Goal: Task Accomplishment & Management: Manage account settings

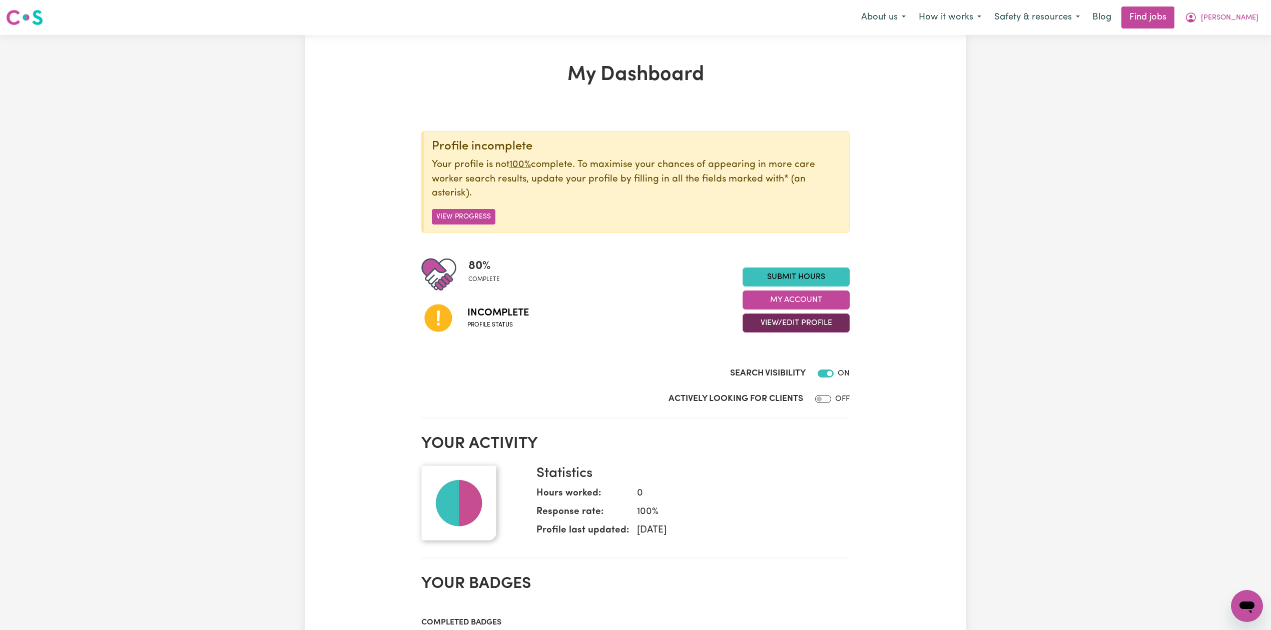
click at [772, 325] on button "View/Edit Profile" at bounding box center [796, 323] width 107 height 19
click at [767, 369] on link "Edit Profile" at bounding box center [790, 369] width 94 height 20
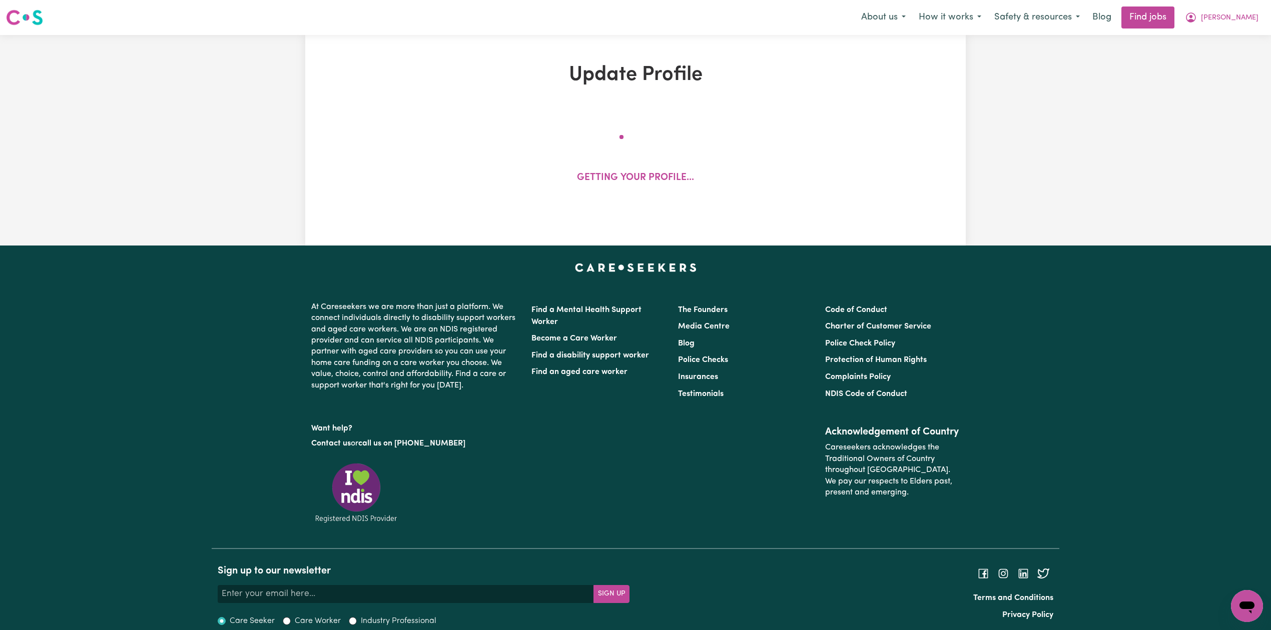
select select "[DEMOGRAPHIC_DATA]"
select select "Australian PR"
select select "Studying a healthcare related degree or qualification"
select select "38"
select select "48"
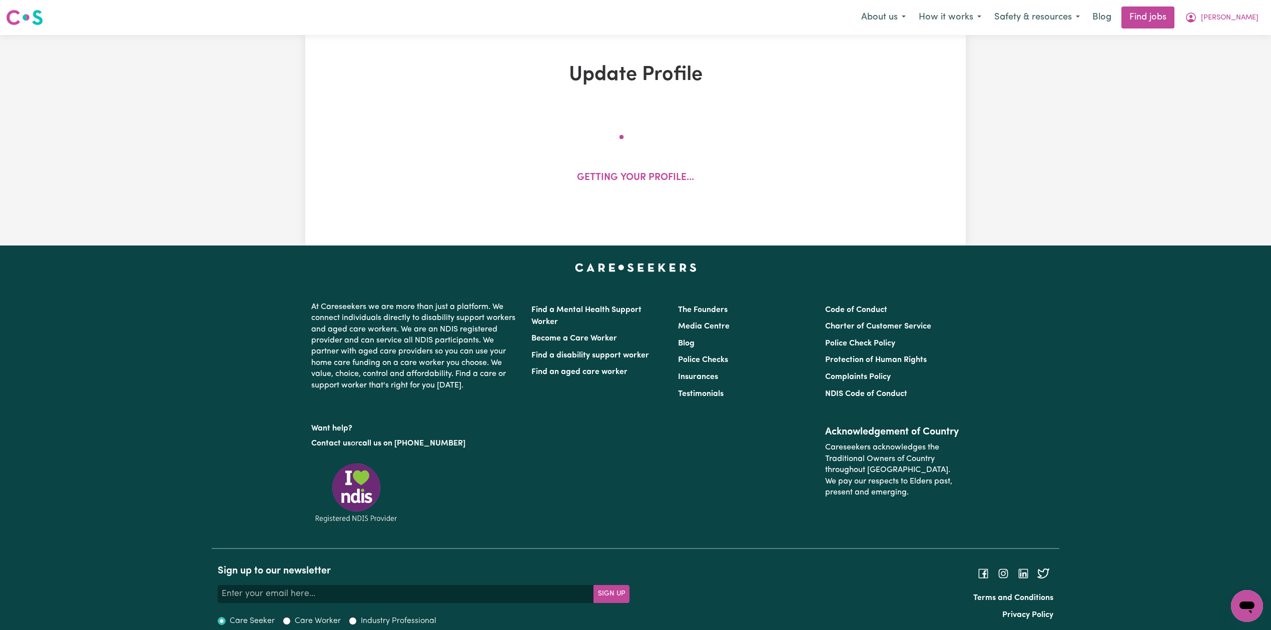
select select "50"
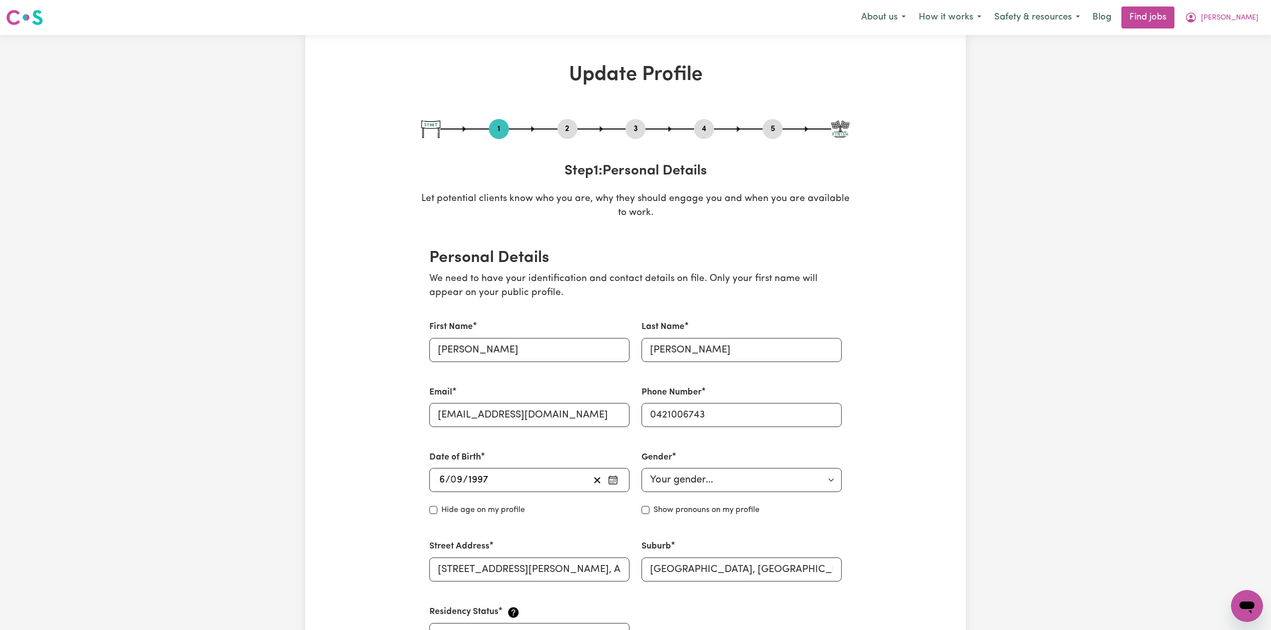
click at [570, 131] on button "2" at bounding box center [567, 129] width 20 height 13
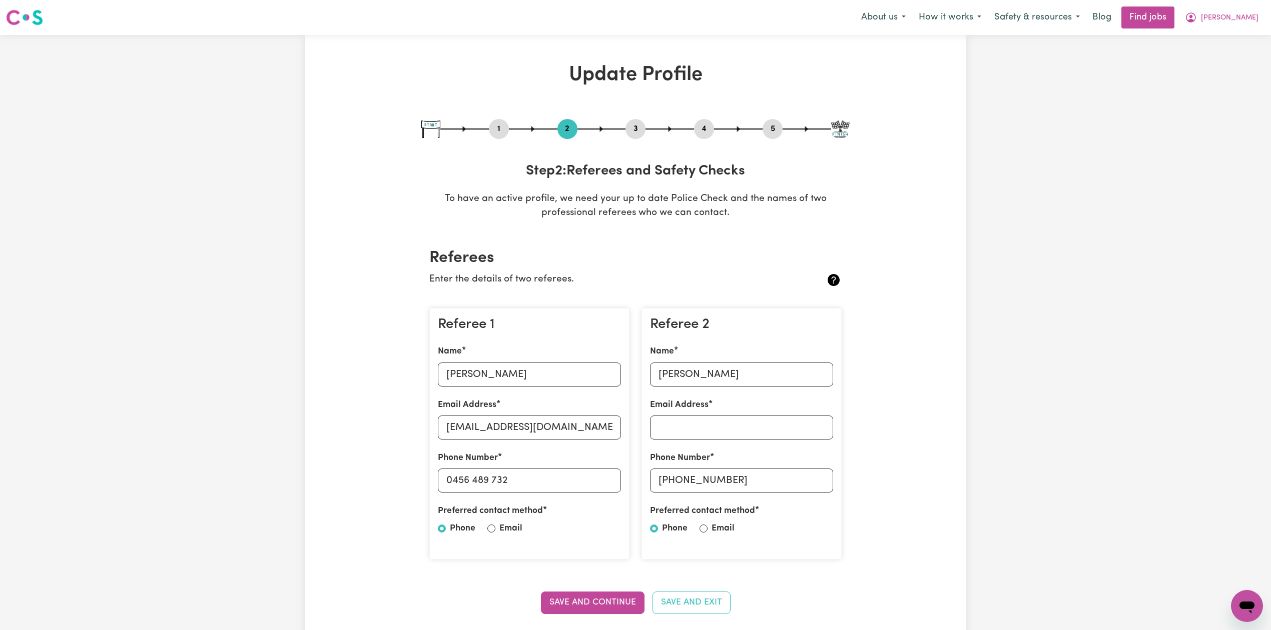
scroll to position [133, 0]
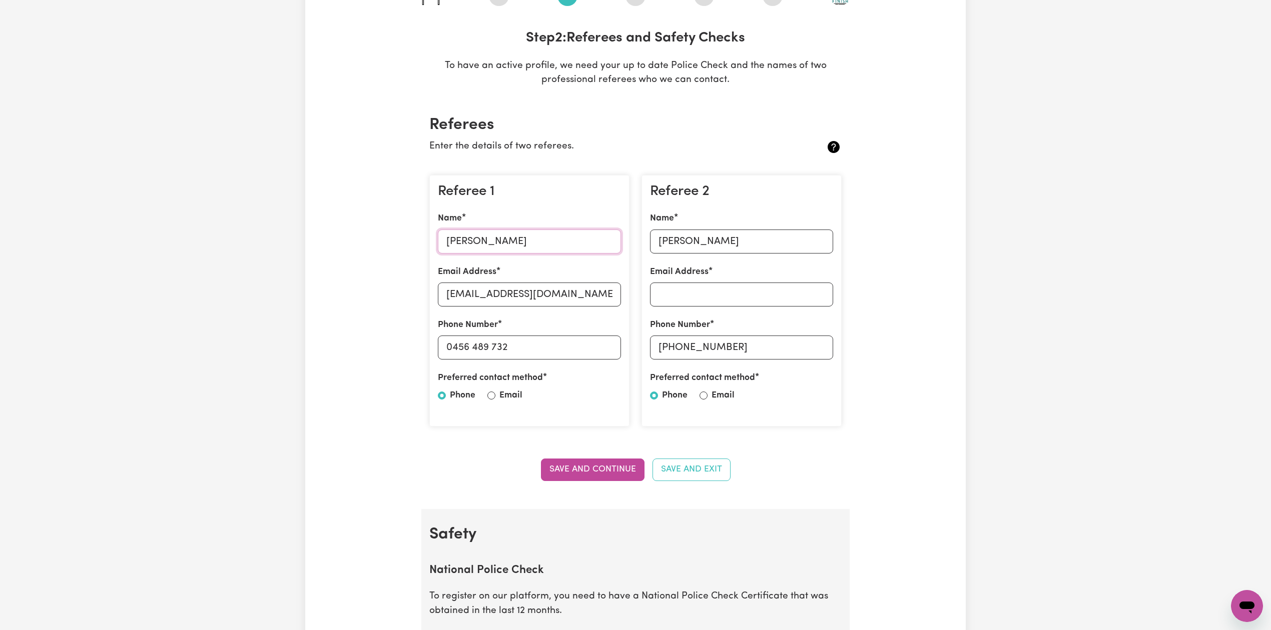
drag, startPoint x: 489, startPoint y: 237, endPoint x: 491, endPoint y: 243, distance: 6.3
click at [491, 243] on input "[PERSON_NAME]" at bounding box center [529, 242] width 183 height 24
click at [488, 297] on input "[EMAIL_ADDRESS][DOMAIN_NAME]" at bounding box center [529, 295] width 183 height 24
drag, startPoint x: 451, startPoint y: 347, endPoint x: 603, endPoint y: 353, distance: 152.2
click at [603, 353] on input "0456 489 732" at bounding box center [529, 348] width 183 height 24
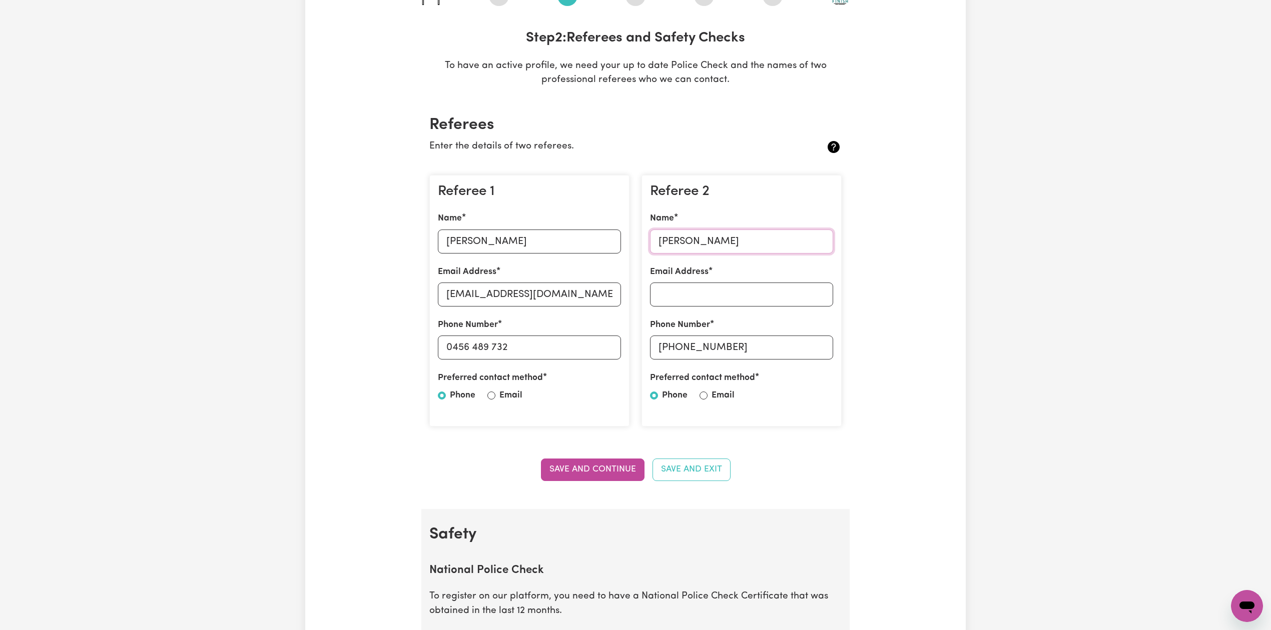
click at [696, 245] on input "[PERSON_NAME]" at bounding box center [741, 242] width 183 height 24
drag, startPoint x: 680, startPoint y: 346, endPoint x: 817, endPoint y: 353, distance: 137.3
click at [817, 353] on input "[PHONE_NUMBER]" at bounding box center [741, 348] width 183 height 24
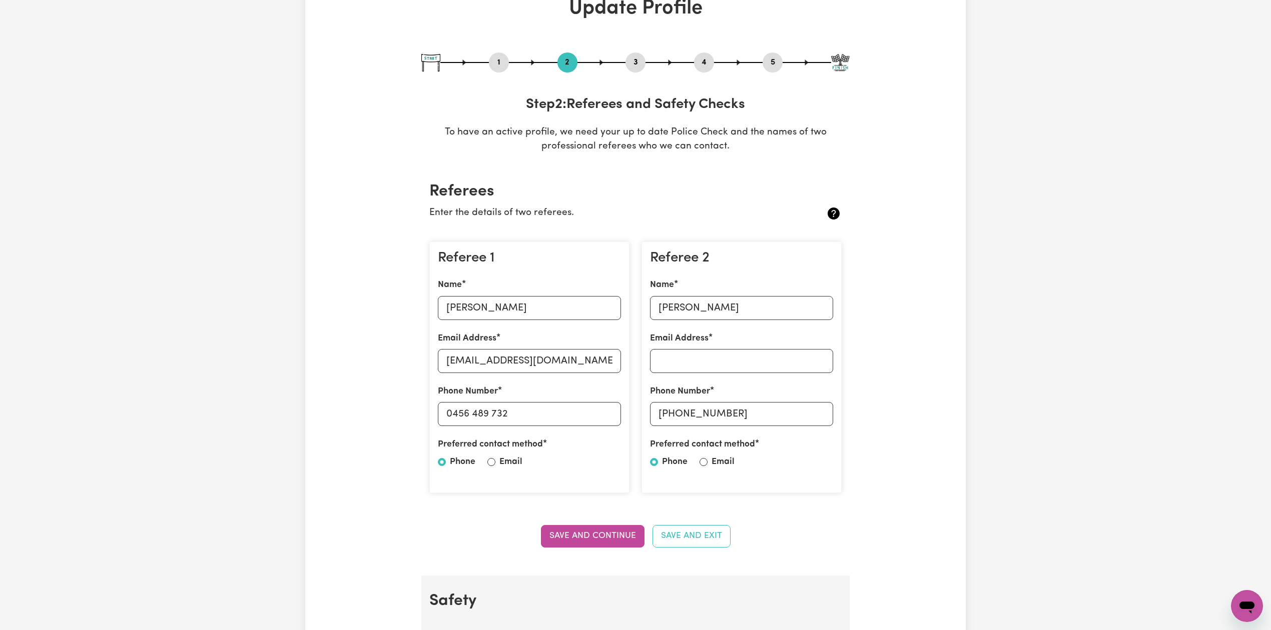
click at [773, 54] on div "5" at bounding box center [773, 63] width 20 height 20
click at [775, 56] on button "5" at bounding box center [773, 62] width 20 height 13
select select "I am providing services privately on my own"
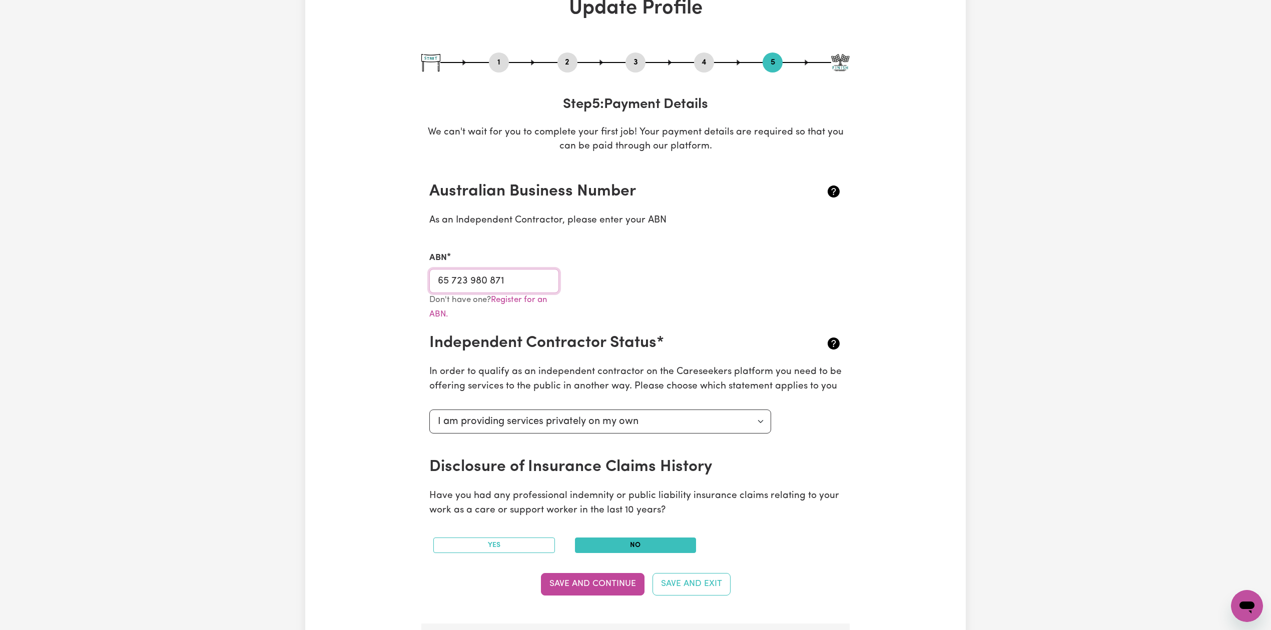
click at [498, 273] on input "65 723 980 871" at bounding box center [494, 281] width 130 height 24
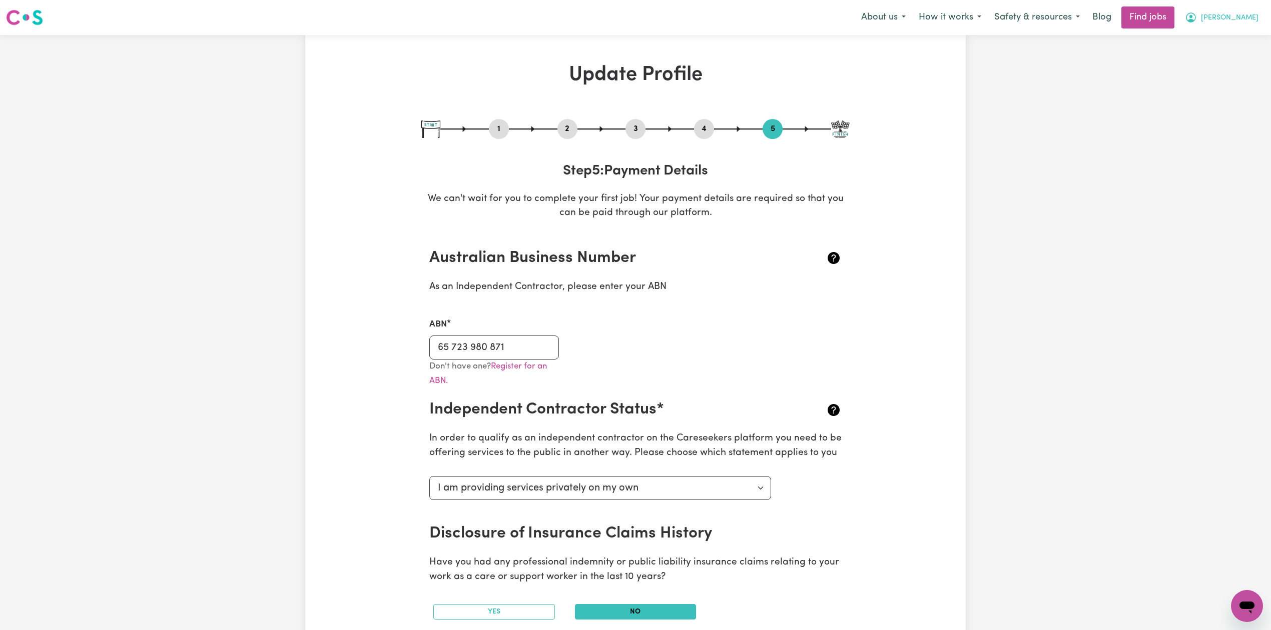
drag, startPoint x: 1247, startPoint y: 8, endPoint x: 1242, endPoint y: 7, distance: 5.1
click at [1247, 7] on button "[PERSON_NAME]" at bounding box center [1221, 17] width 87 height 21
click at [1217, 72] on link "Logout" at bounding box center [1224, 76] width 79 height 19
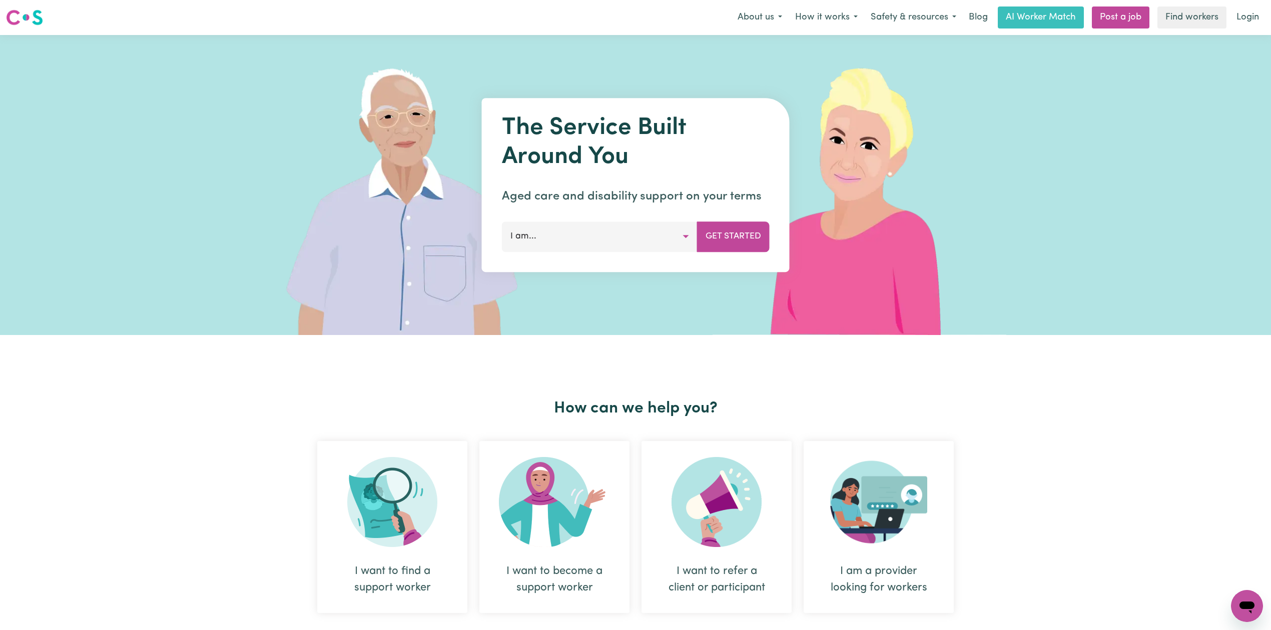
click at [1242, 15] on link "Login" at bounding box center [1247, 18] width 35 height 22
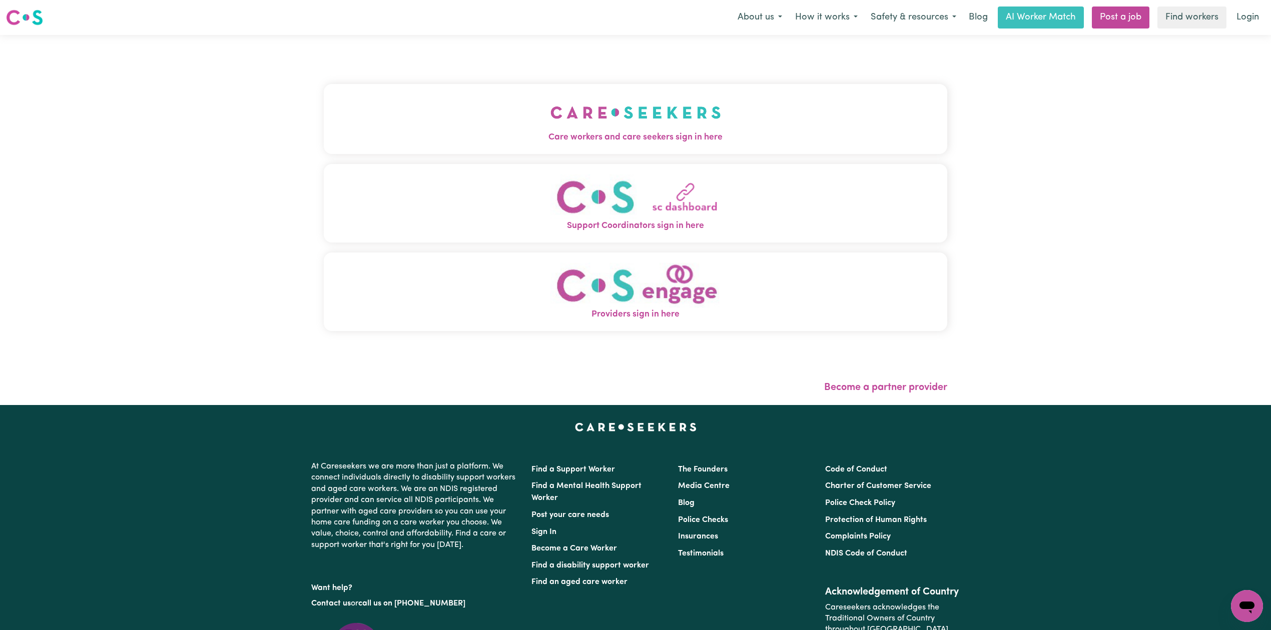
click at [533, 110] on button "Care workers and care seekers sign in here" at bounding box center [635, 119] width 623 height 70
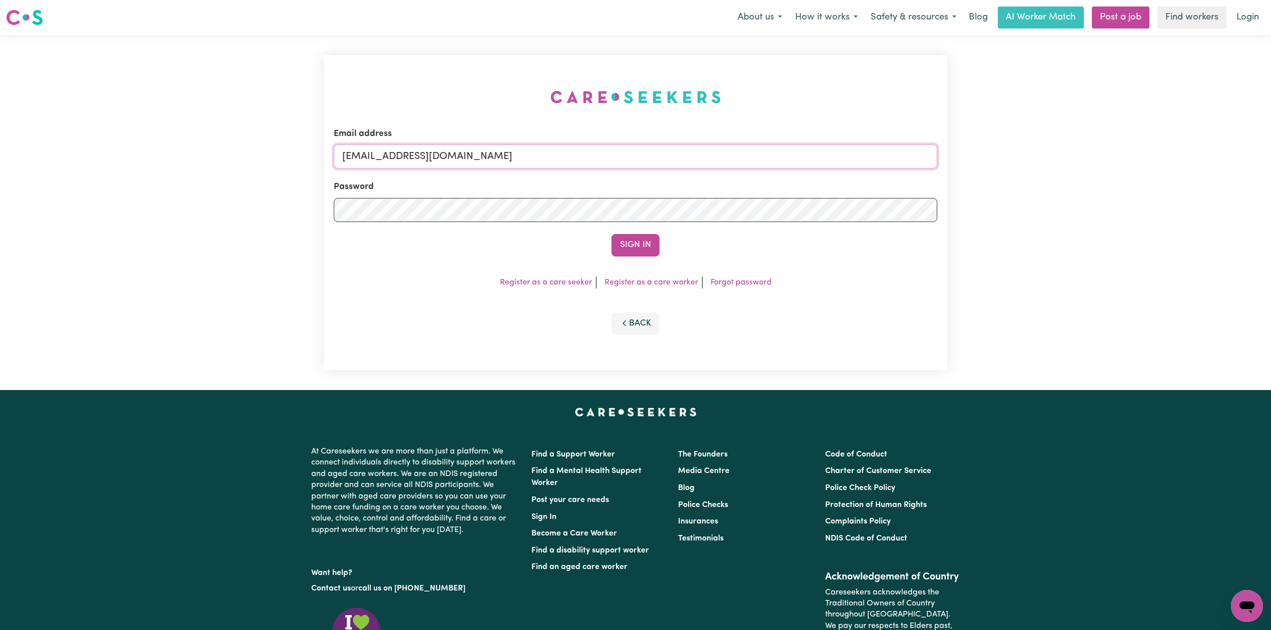
drag, startPoint x: 464, startPoint y: 145, endPoint x: 433, endPoint y: 156, distance: 32.9
click at [461, 149] on input "[EMAIL_ADDRESS][DOMAIN_NAME]" at bounding box center [635, 157] width 603 height 24
drag, startPoint x: 395, startPoint y: 158, endPoint x: 627, endPoint y: 185, distance: 234.2
click at [644, 166] on input "Superuser~[EMAIL_ADDRESS][DOMAIN_NAME]" at bounding box center [635, 157] width 603 height 24
type input "Superuser~[EMAIL_ADDRESS][DOMAIN_NAME]"
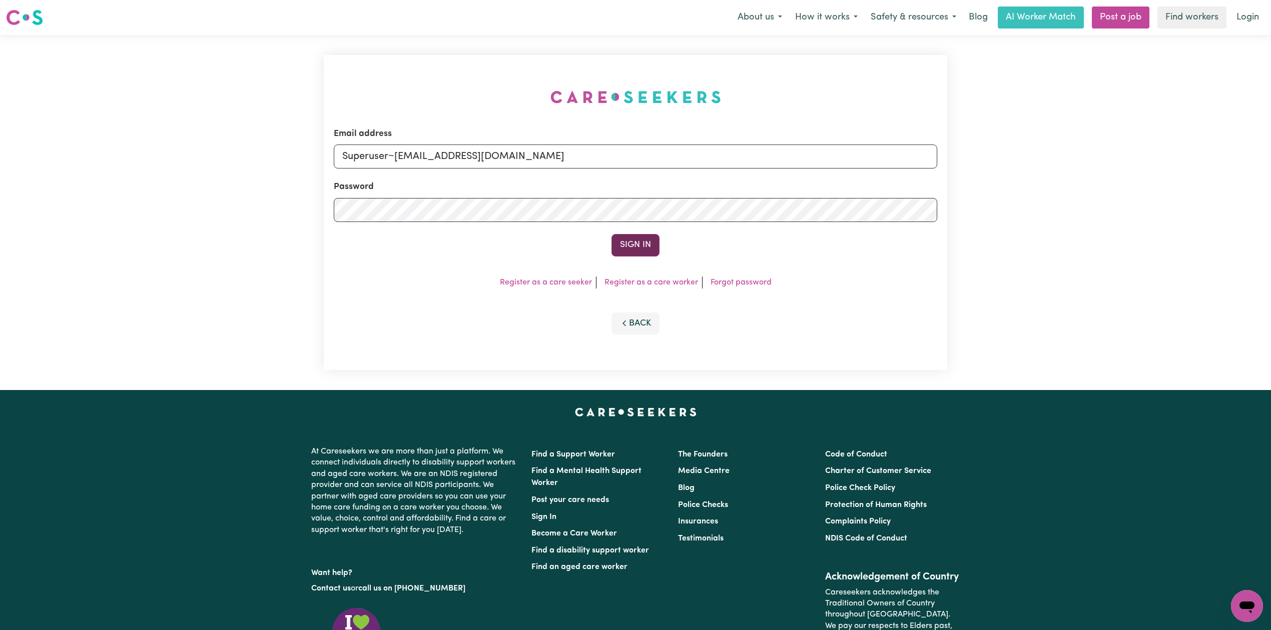
click at [639, 249] on button "Sign In" at bounding box center [635, 245] width 48 height 22
